Goal: Task Accomplishment & Management: Manage account settings

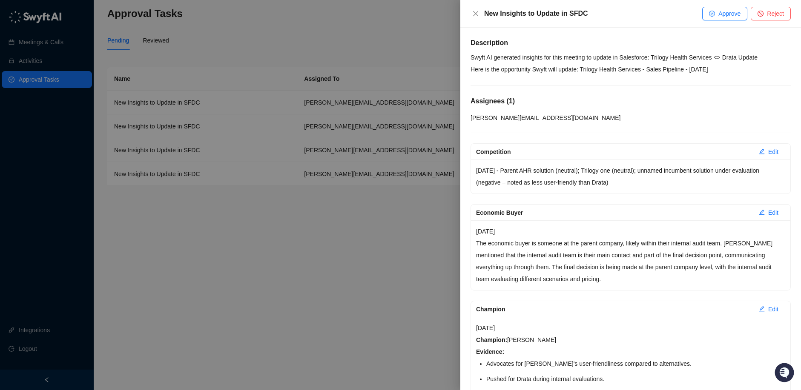
click at [318, 60] on div at bounding box center [400, 195] width 801 height 390
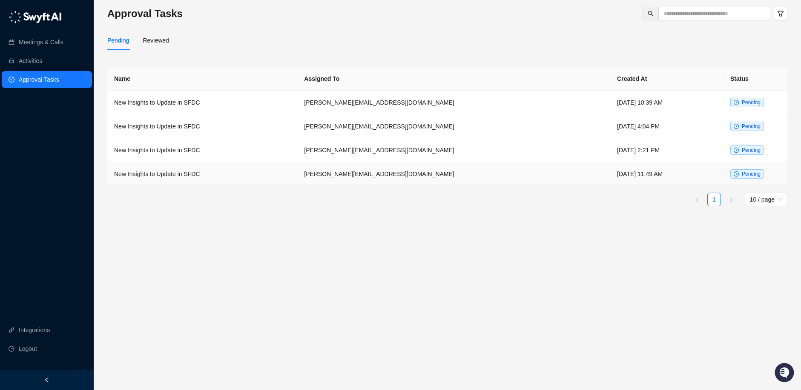
click at [235, 184] on td "New Insights to Update in SFDC" at bounding box center [202, 174] width 190 height 24
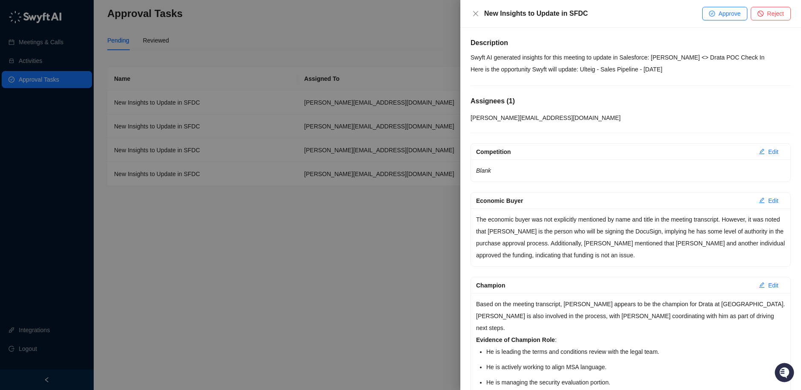
click at [251, 249] on div at bounding box center [400, 195] width 801 height 390
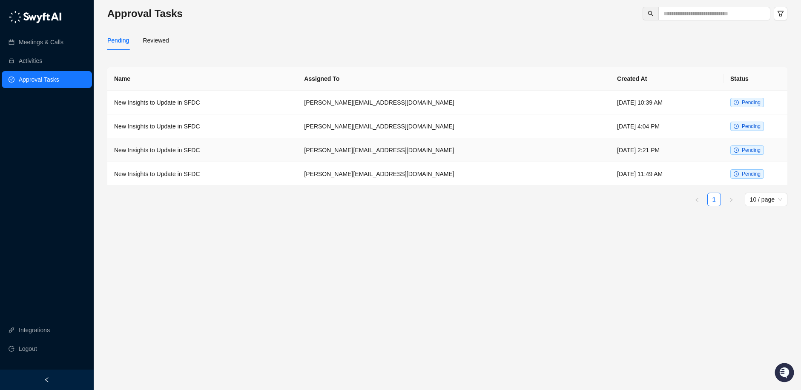
click at [246, 153] on td "New Insights to Update in SFDC" at bounding box center [202, 150] width 190 height 24
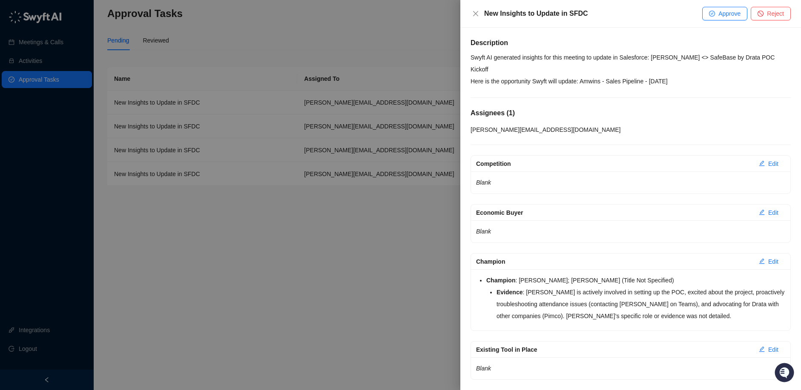
click at [222, 255] on div at bounding box center [400, 195] width 801 height 390
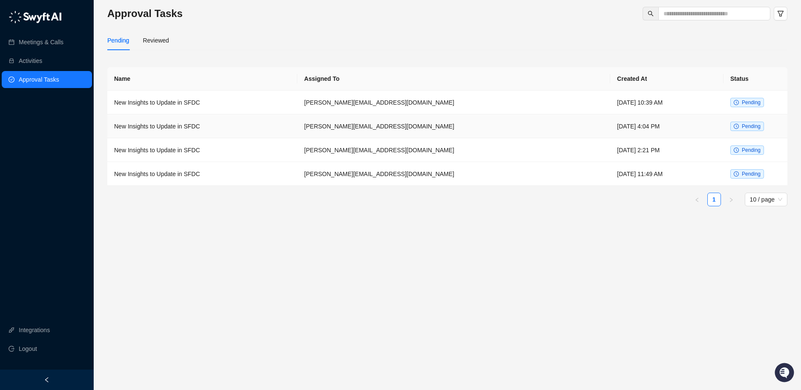
click at [214, 131] on td "New Insights to Update in SFDC" at bounding box center [202, 126] width 190 height 24
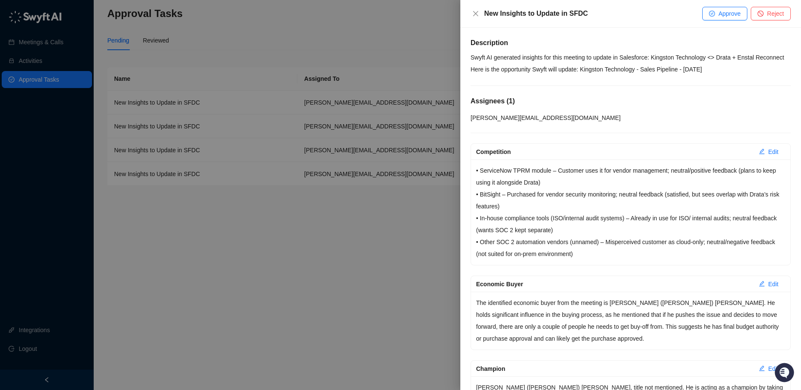
click at [294, 226] on div at bounding box center [400, 195] width 801 height 390
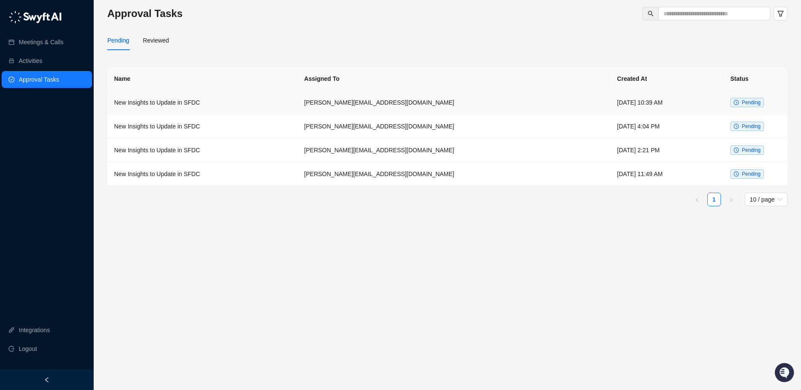
click at [288, 102] on td "New Insights to Update in SFDC" at bounding box center [202, 103] width 190 height 24
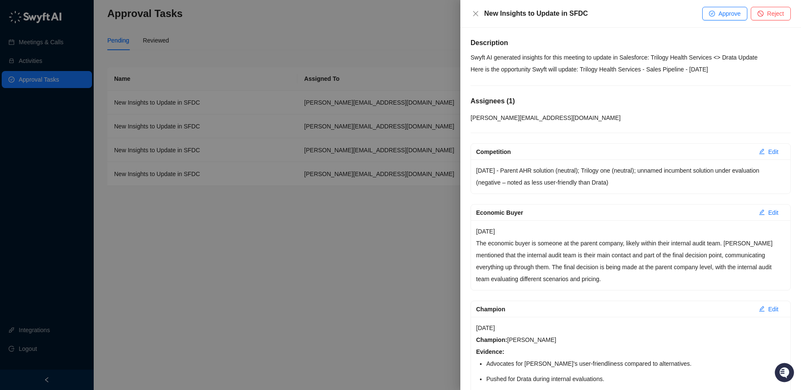
click at [320, 264] on div at bounding box center [400, 195] width 801 height 390
